Goal: Task Accomplishment & Management: Use online tool/utility

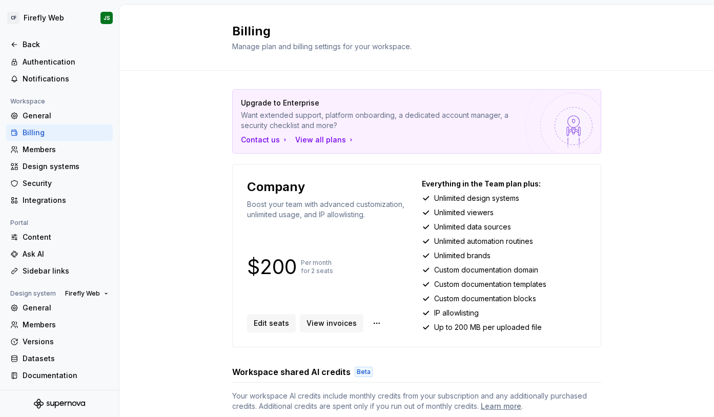
scroll to position [37, 0]
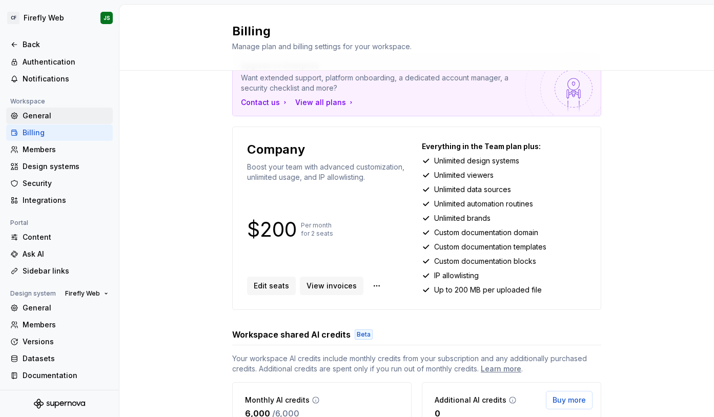
click at [45, 111] on div "General" at bounding box center [66, 116] width 86 height 10
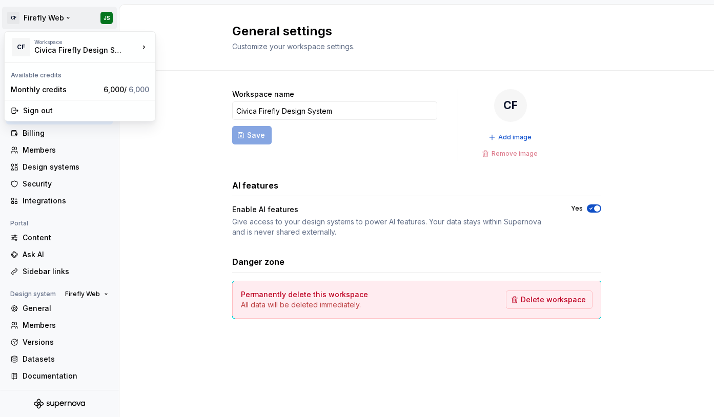
click at [46, 19] on html "CF Firefly Web JS Back Account Profile Authentication Notifications Workspace G…" at bounding box center [357, 208] width 714 height 417
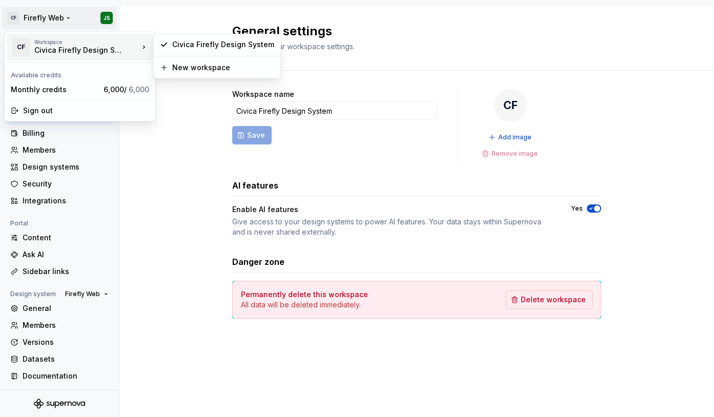
click at [65, 50] on div "Civica Firefly Design System" at bounding box center [77, 50] width 87 height 10
click at [259, 45] on div "Civica Firefly Design System" at bounding box center [223, 44] width 102 height 10
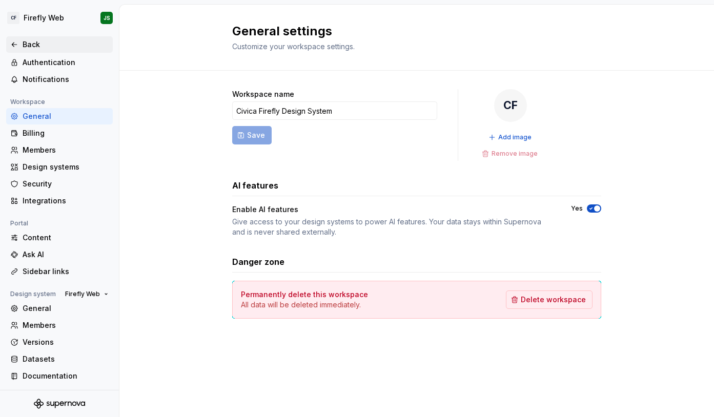
click at [30, 45] on div "Back" at bounding box center [66, 44] width 86 height 10
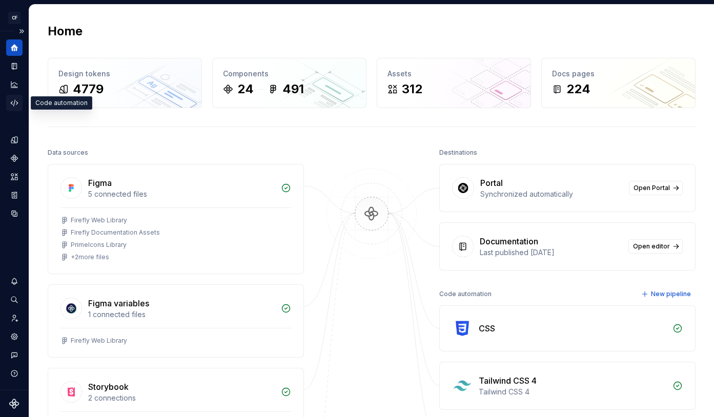
click at [15, 104] on icon "Code automation" at bounding box center [14, 102] width 9 height 9
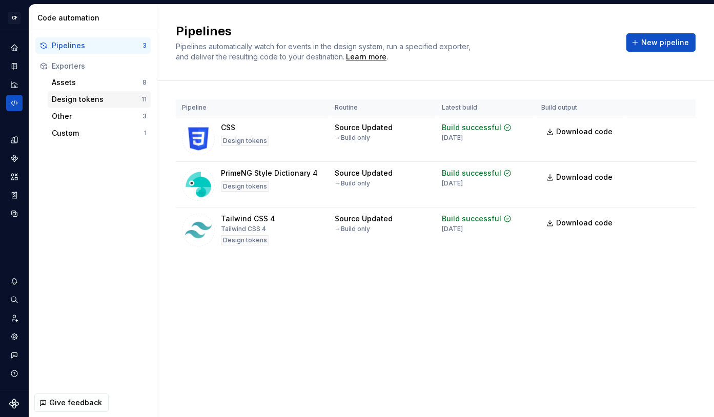
drag, startPoint x: 94, startPoint y: 94, endPoint x: 128, endPoint y: 99, distance: 34.1
click at [94, 94] on div "Design tokens" at bounding box center [97, 99] width 90 height 10
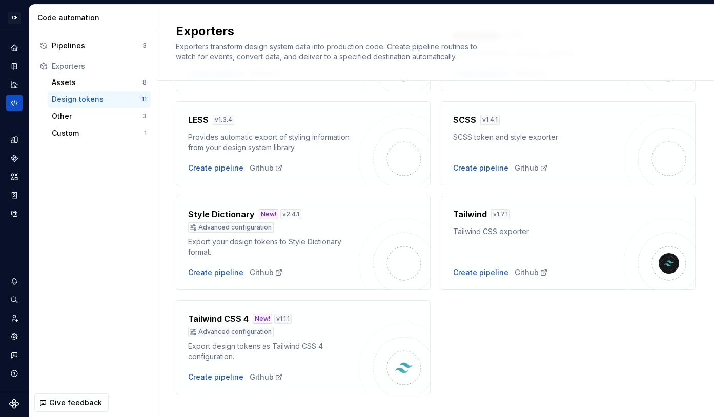
scroll to position [332, 0]
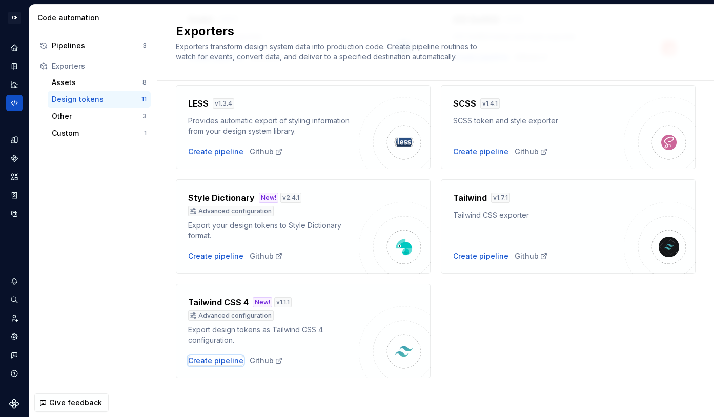
click at [222, 360] on div "Create pipeline" at bounding box center [215, 361] width 55 height 10
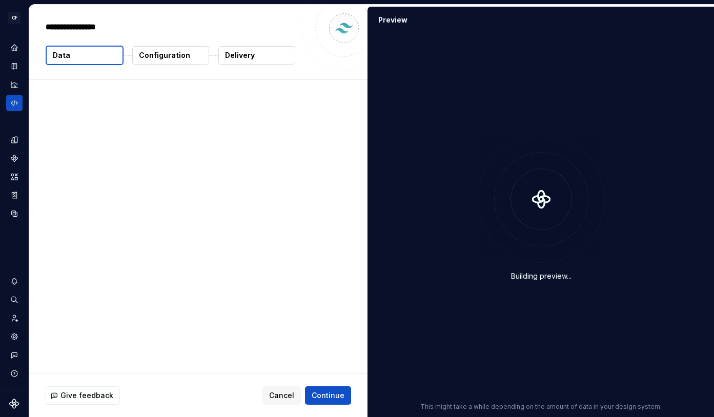
type textarea "*"
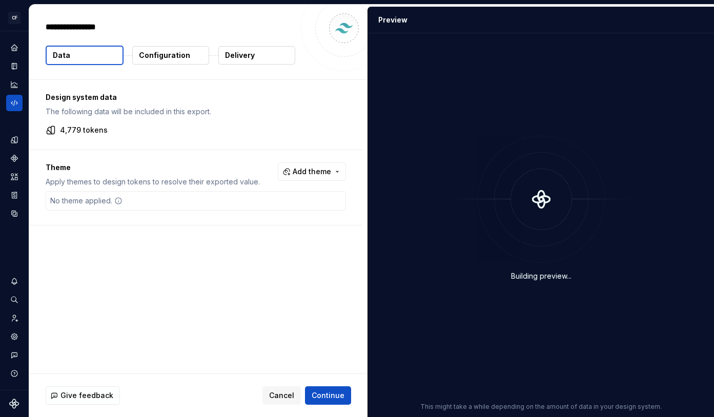
click at [313, 174] on span "Add theme" at bounding box center [312, 172] width 38 height 10
click at [262, 209] on div "Dark" at bounding box center [255, 213] width 16 height 10
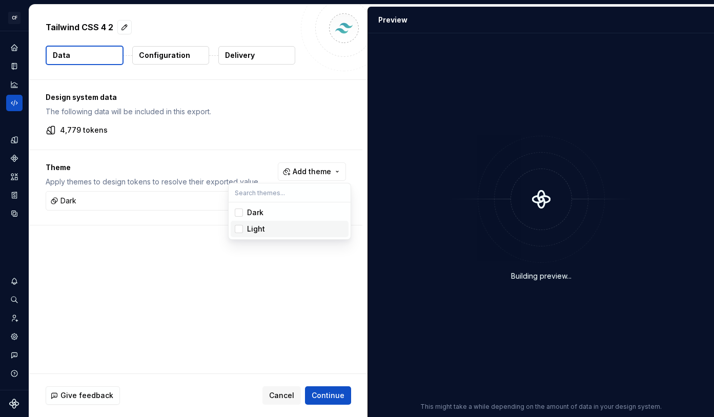
click at [256, 231] on div "Light" at bounding box center [256, 229] width 18 height 10
click at [213, 292] on html "CF Firefly Web JS Design system data Tailwind CSS 4 2 Data Configuration Delive…" at bounding box center [357, 208] width 714 height 417
click at [170, 51] on p "Configuration" at bounding box center [164, 55] width 51 height 10
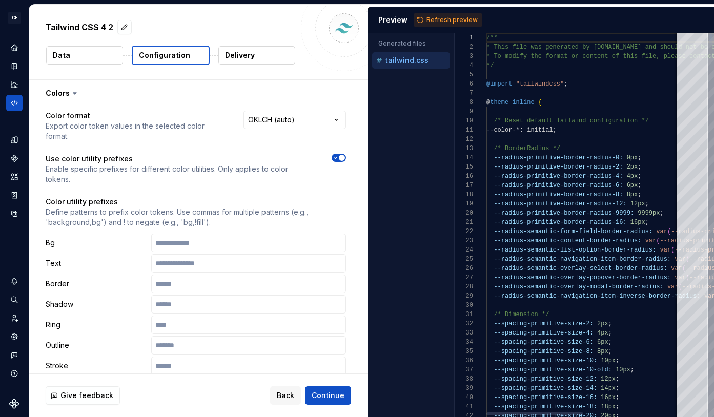
click at [170, 53] on p "Configuration" at bounding box center [164, 55] width 51 height 10
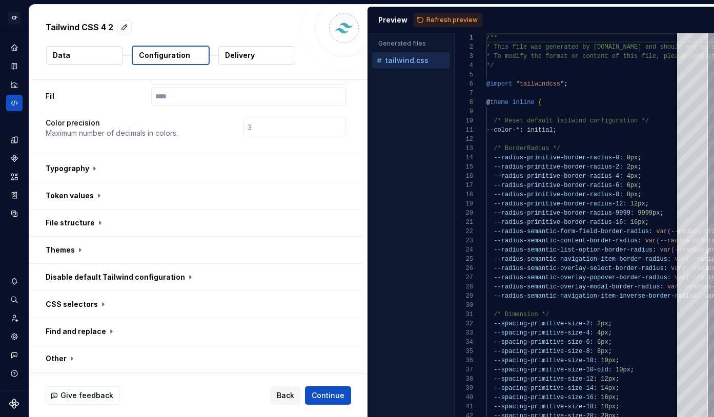
scroll to position [296, 0]
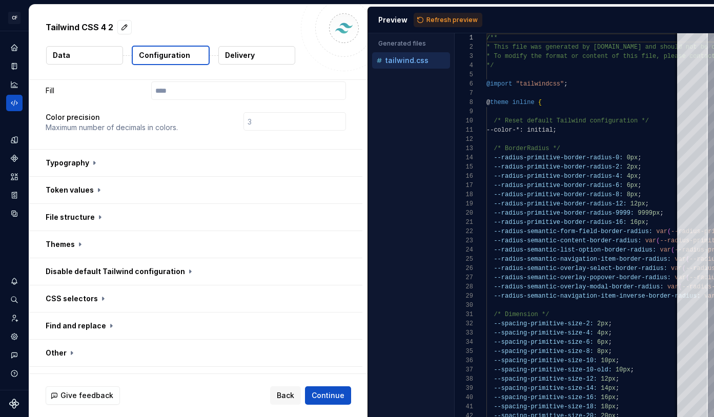
click at [96, 177] on button "button" at bounding box center [195, 190] width 333 height 27
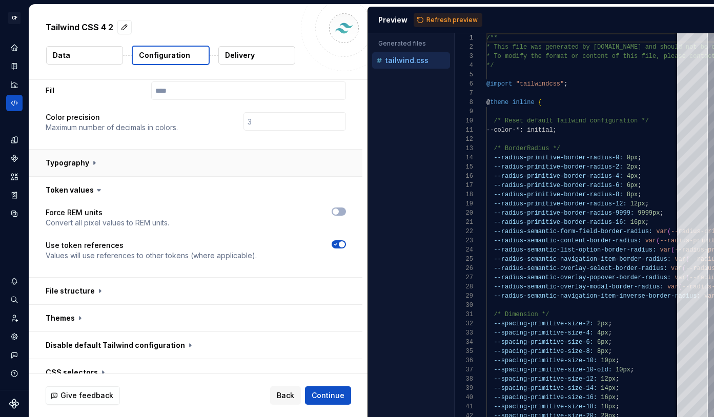
click at [119, 150] on button "button" at bounding box center [195, 163] width 333 height 27
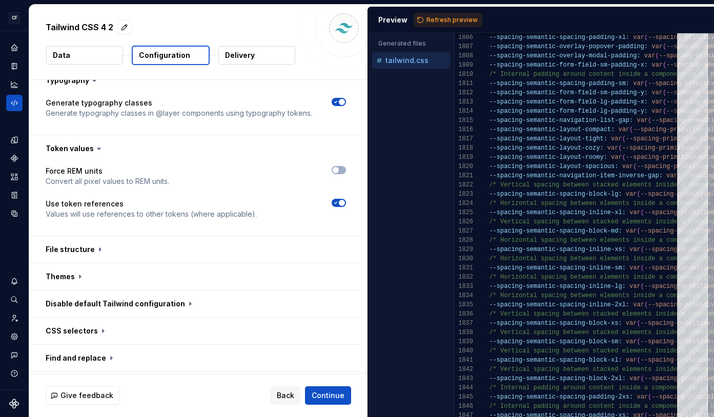
scroll to position [384, 0]
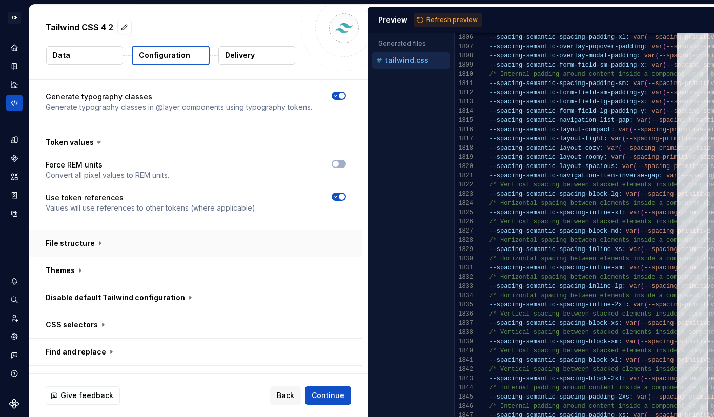
click at [85, 230] on button "button" at bounding box center [195, 243] width 333 height 27
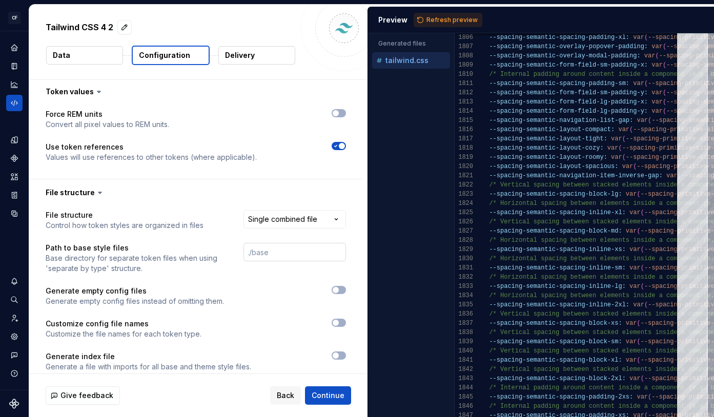
scroll to position [445, 0]
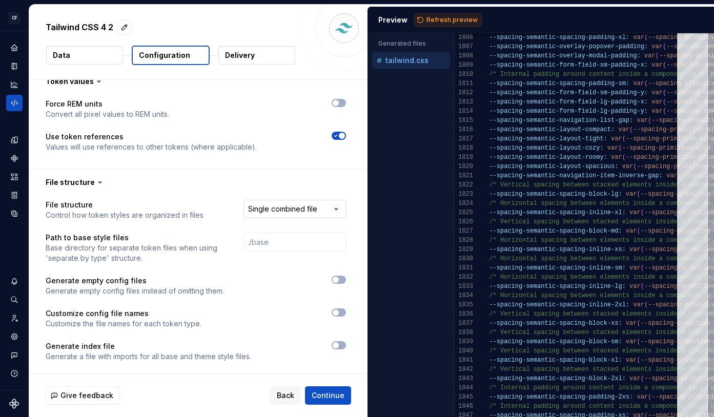
click at [291, 187] on html "**********" at bounding box center [357, 208] width 714 height 417
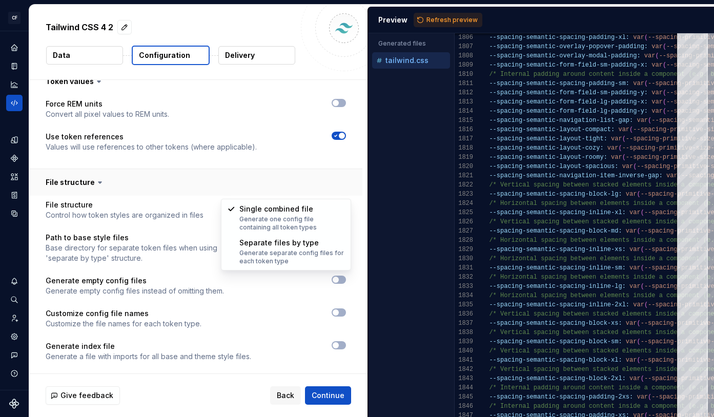
click at [239, 171] on html "**********" at bounding box center [357, 208] width 714 height 417
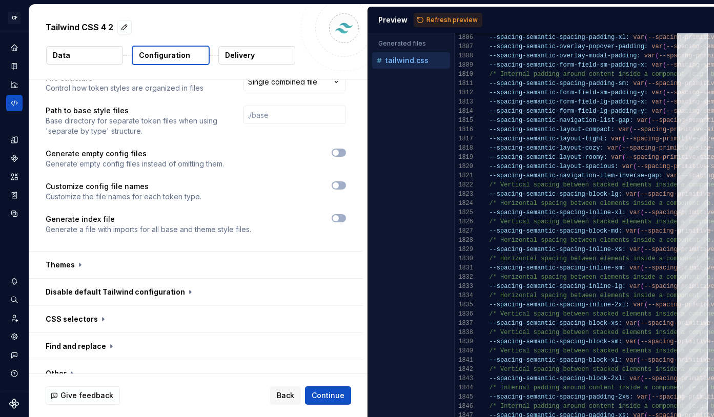
scroll to position [577, 0]
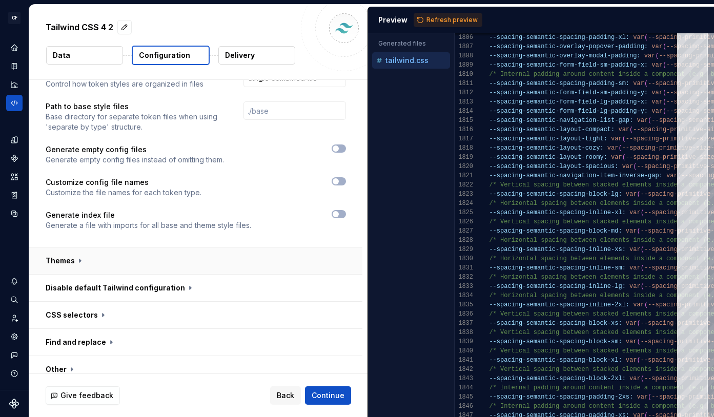
click at [85, 248] on button "button" at bounding box center [195, 261] width 333 height 27
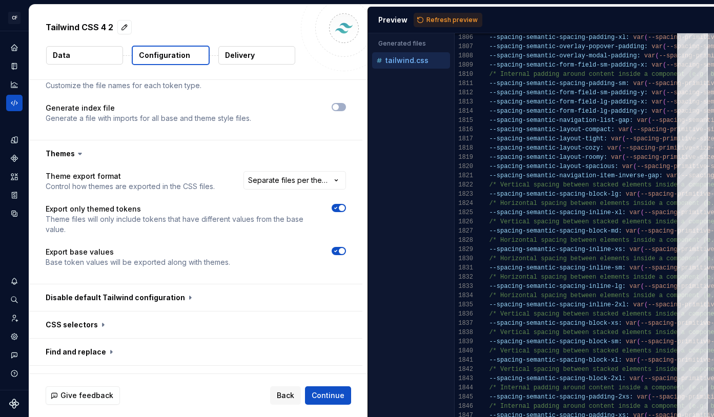
scroll to position [692, 0]
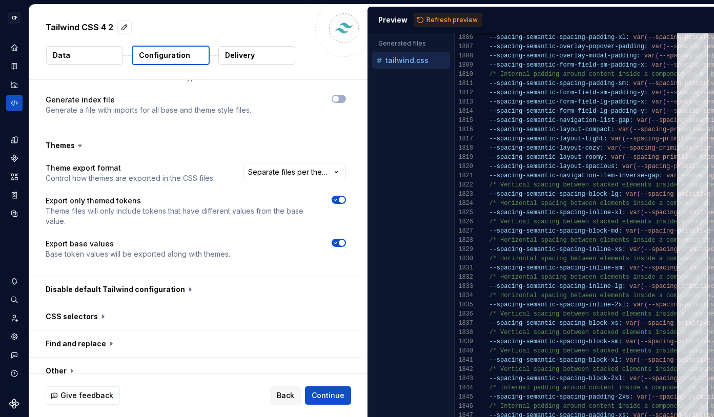
click at [261, 163] on div "**********" at bounding box center [289, 173] width 113 height 21
click at [262, 157] on html "**********" at bounding box center [357, 208] width 714 height 417
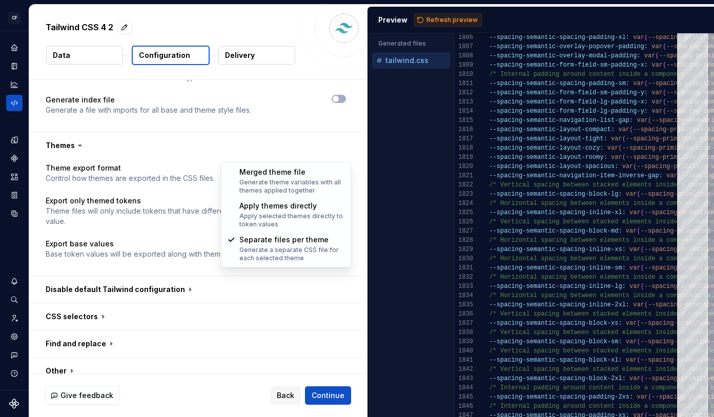
click at [222, 146] on html "**********" at bounding box center [357, 208] width 714 height 417
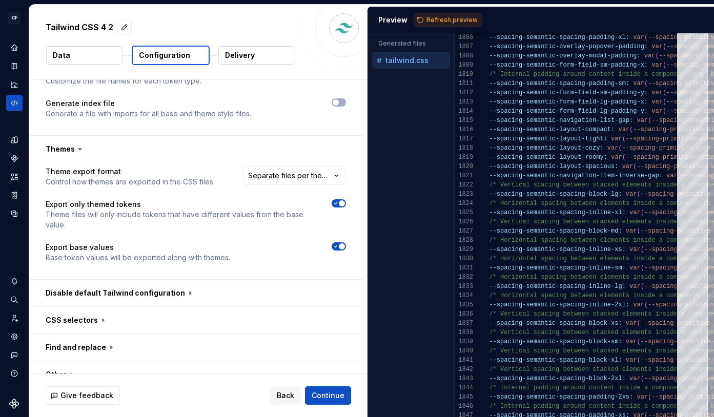
scroll to position [710, 0]
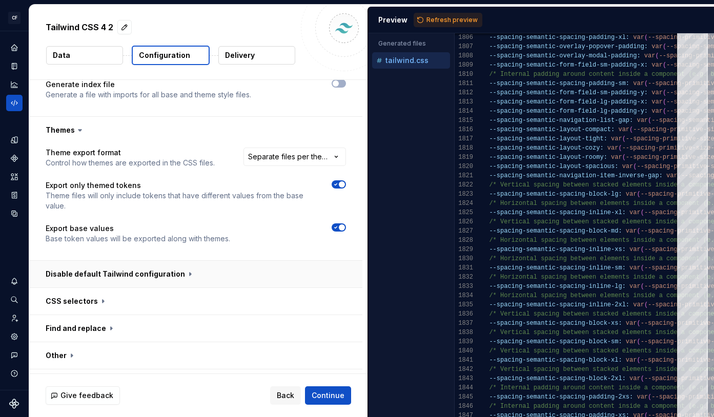
click at [170, 261] on button "button" at bounding box center [195, 274] width 333 height 27
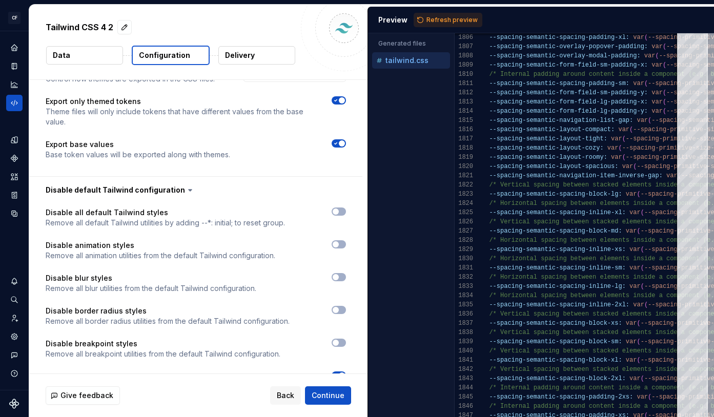
scroll to position [698, 0]
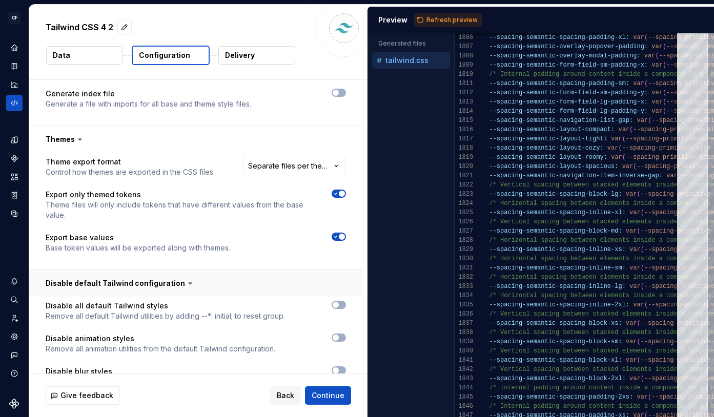
click at [152, 270] on button "button" at bounding box center [195, 283] width 333 height 27
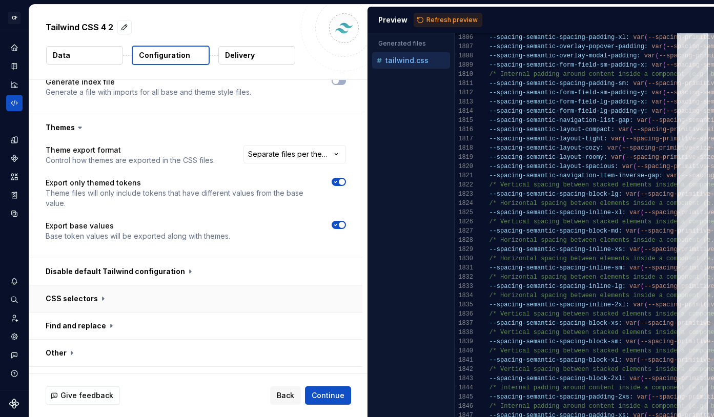
click at [132, 285] on button "button" at bounding box center [195, 298] width 333 height 27
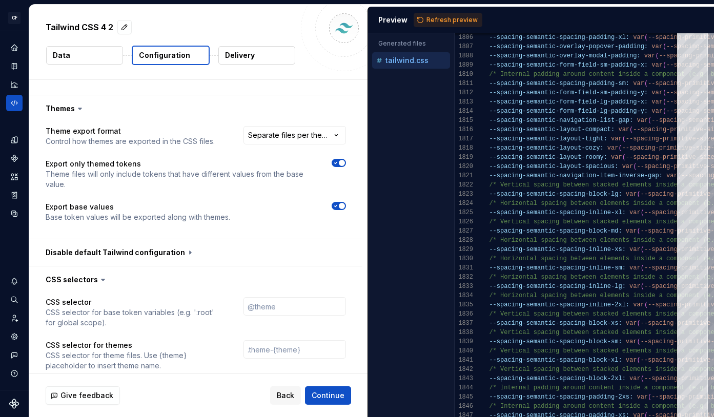
scroll to position [735, 0]
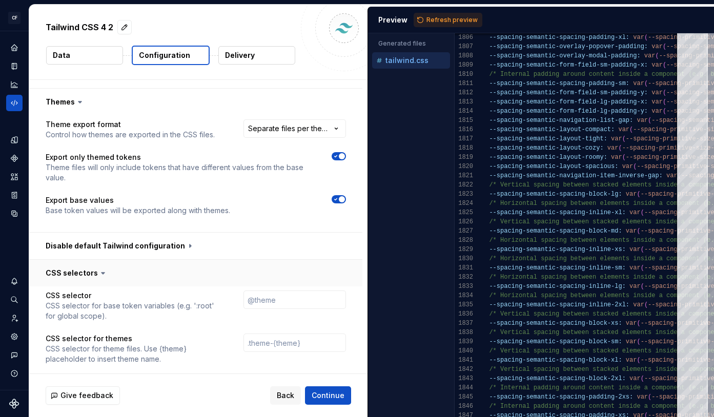
click at [126, 260] on button "button" at bounding box center [195, 273] width 333 height 27
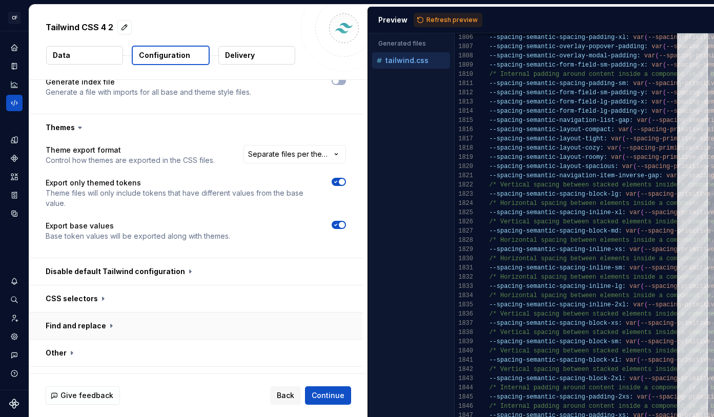
click at [126, 313] on button "button" at bounding box center [195, 326] width 333 height 27
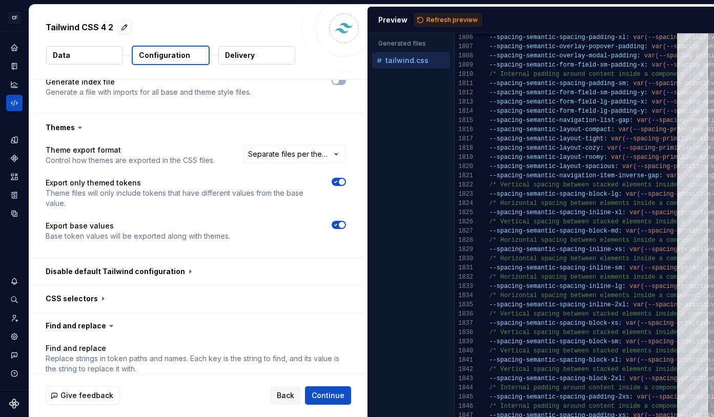
scroll to position [786, 0]
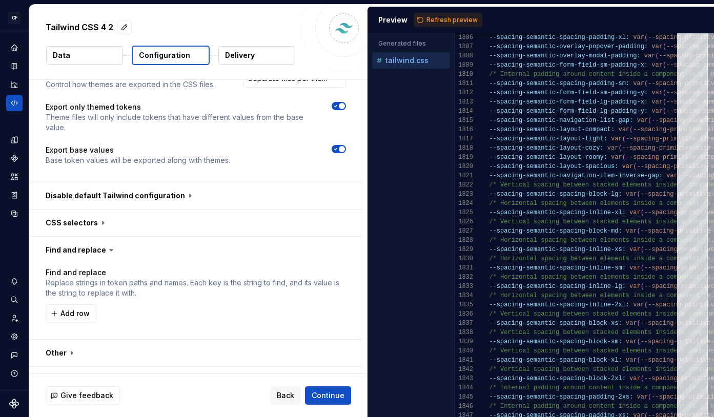
click at [106, 245] on icon at bounding box center [111, 250] width 10 height 10
click at [110, 245] on icon at bounding box center [111, 250] width 10 height 10
click at [128, 367] on button "button" at bounding box center [195, 380] width 333 height 27
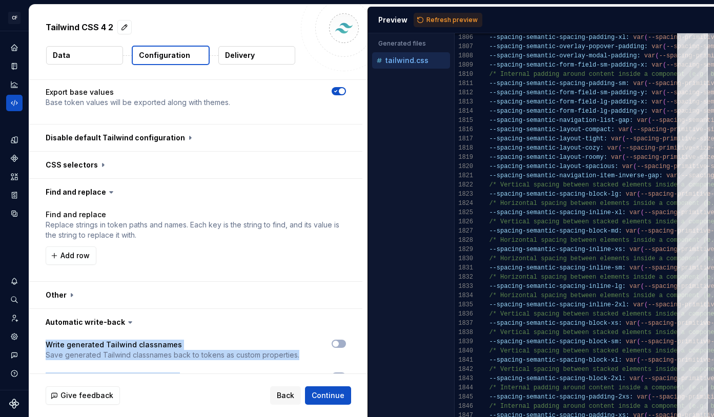
scroll to position [859, 0]
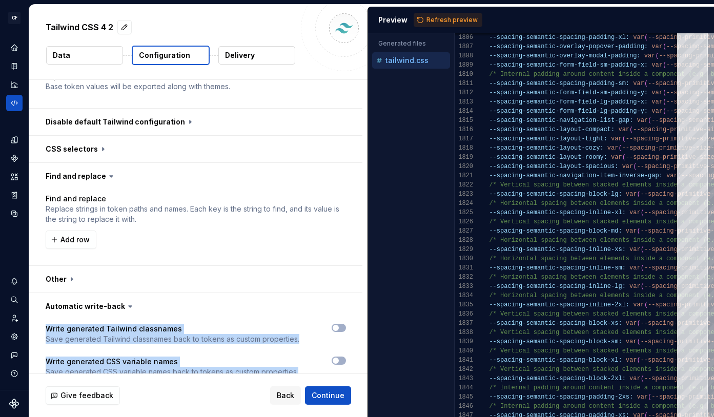
drag, startPoint x: 45, startPoint y: 326, endPoint x: 146, endPoint y: 376, distance: 112.5
click at [146, 376] on div "**********" at bounding box center [198, 211] width 338 height 413
copy div "Write generated Tailwind classnames Save generated Tailwind classnames back to …"
click at [339, 325] on span "button" at bounding box center [336, 328] width 6 height 6
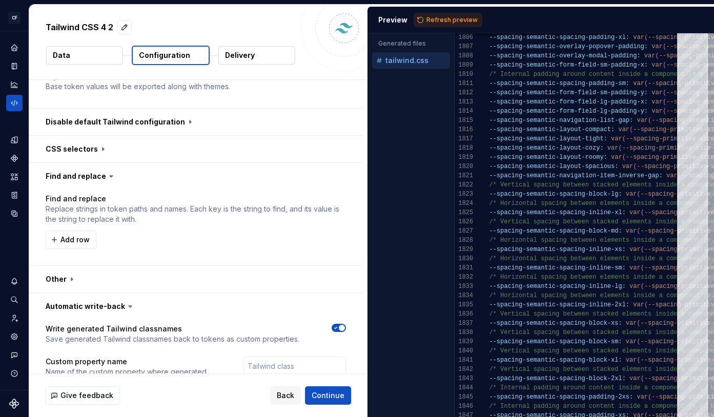
click at [333, 324] on div "Write generated Tailwind classnames Save generated Tailwind classnames back to …" at bounding box center [196, 378] width 300 height 109
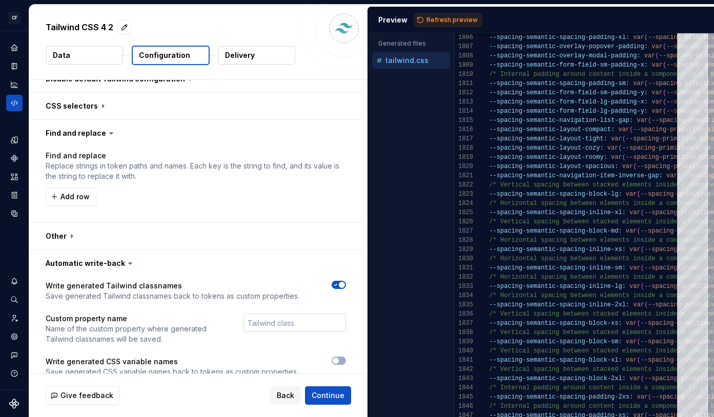
click at [294, 314] on input "text" at bounding box center [294, 323] width 103 height 18
click at [285, 330] on div "Write generated Tailwind classnames Save generated Tailwind classnames back to …" at bounding box center [196, 335] width 300 height 109
click at [339, 358] on span "button" at bounding box center [336, 361] width 6 height 6
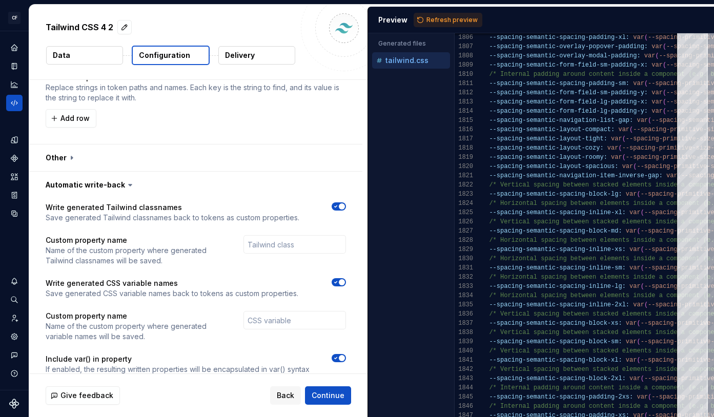
scroll to position [989, 0]
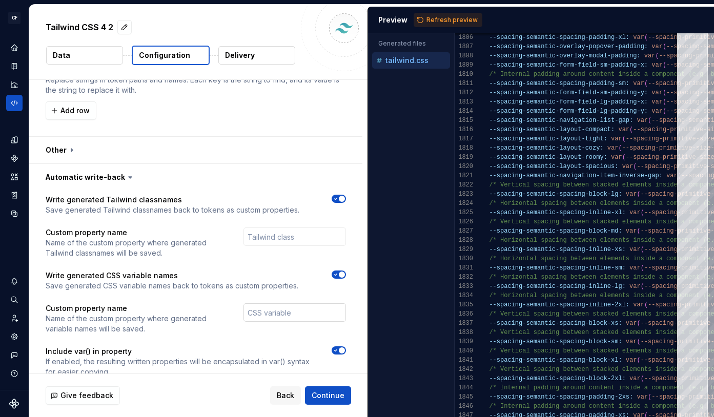
click at [305, 303] on input "text" at bounding box center [294, 312] width 103 height 18
click at [240, 318] on div "Write generated Tailwind classnames Save generated Tailwind classnames back to …" at bounding box center [196, 292] width 300 height 195
click at [288, 228] on input "text" at bounding box center [294, 237] width 103 height 18
type input ","
click at [197, 319] on div "Write generated Tailwind classnames Save generated Tailwind classnames back to …" at bounding box center [196, 292] width 300 height 195
